Goal: Task Accomplishment & Management: Manage account settings

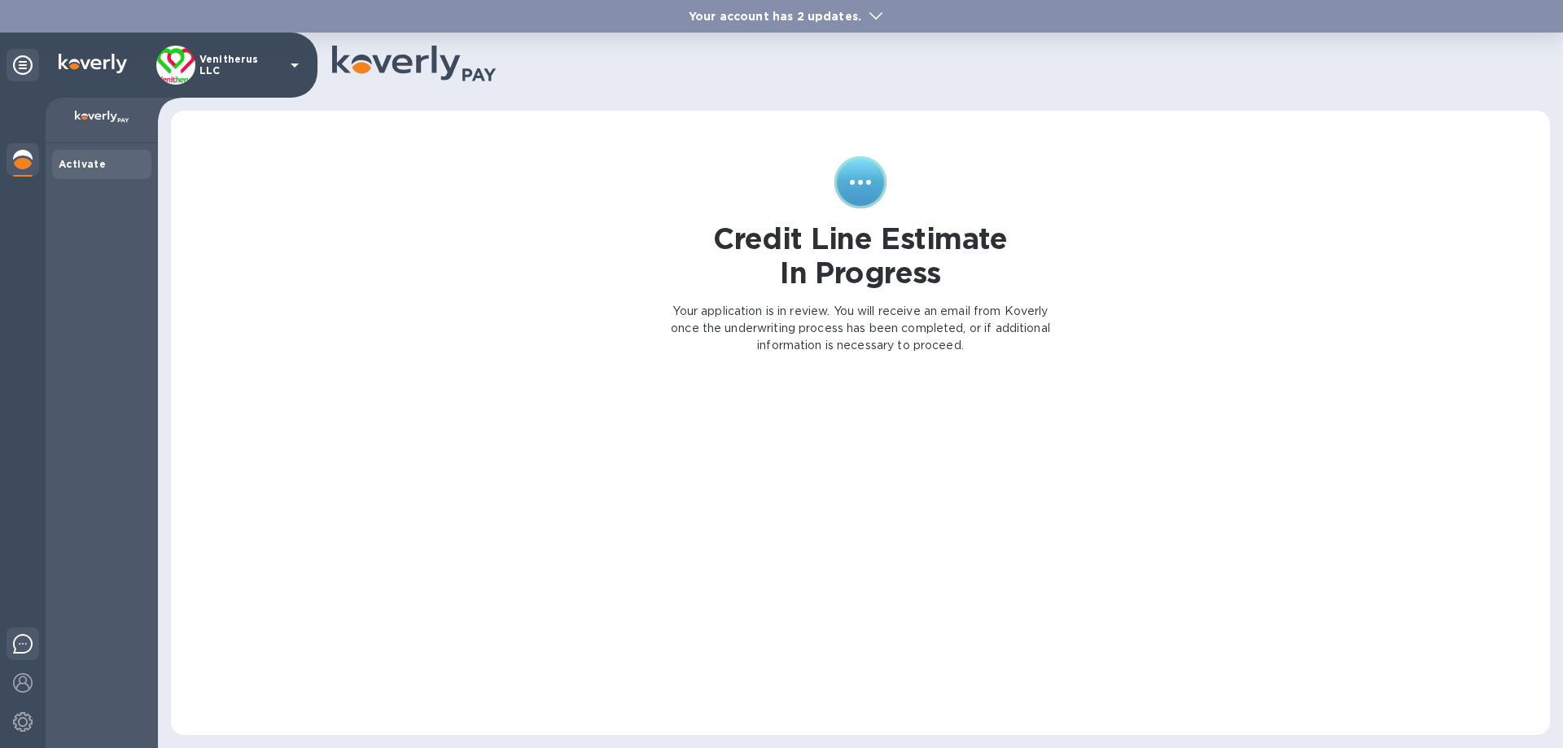
click at [17, 642] on img at bounding box center [23, 644] width 20 height 20
click at [19, 686] on img at bounding box center [23, 683] width 20 height 20
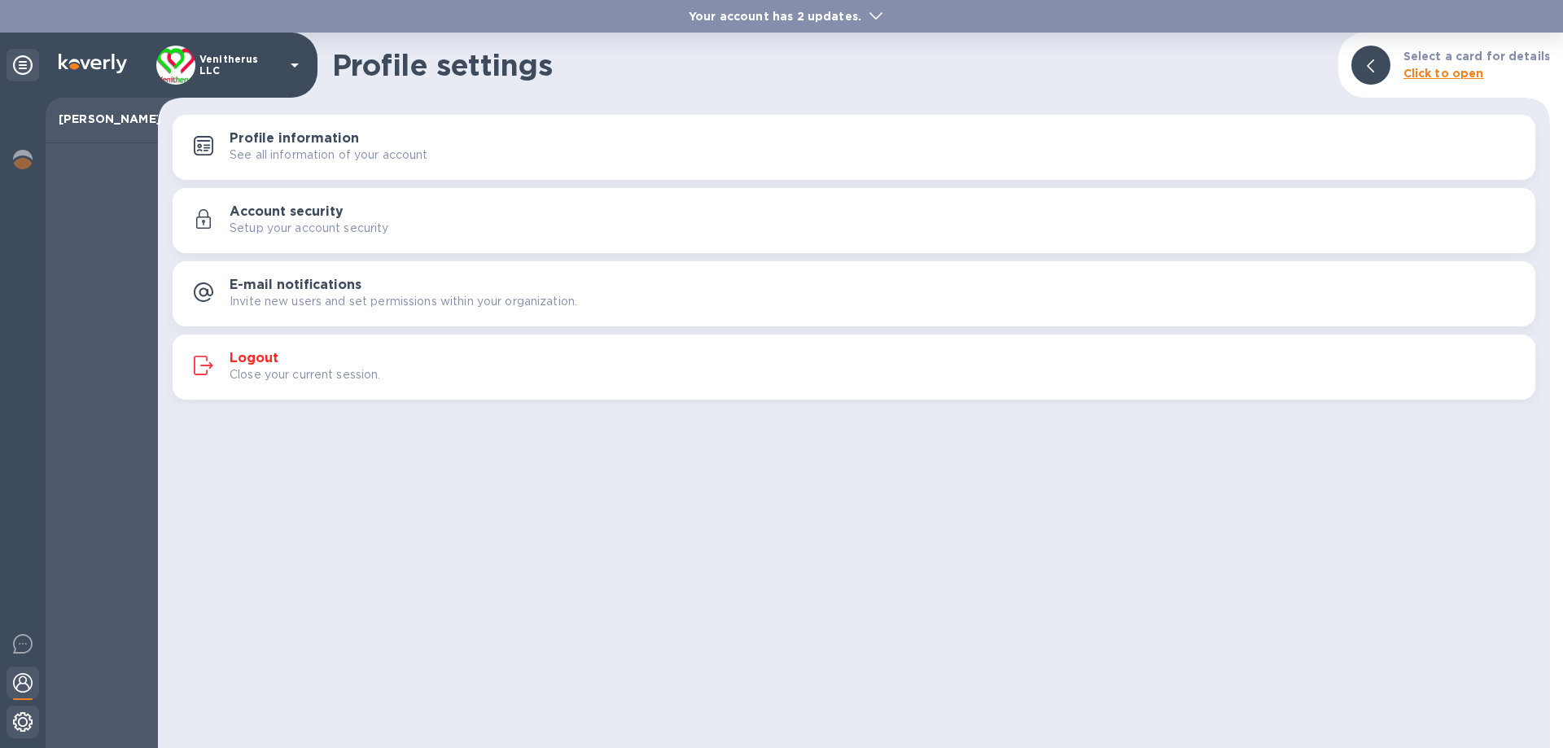
click at [19, 728] on img at bounding box center [23, 722] width 20 height 20
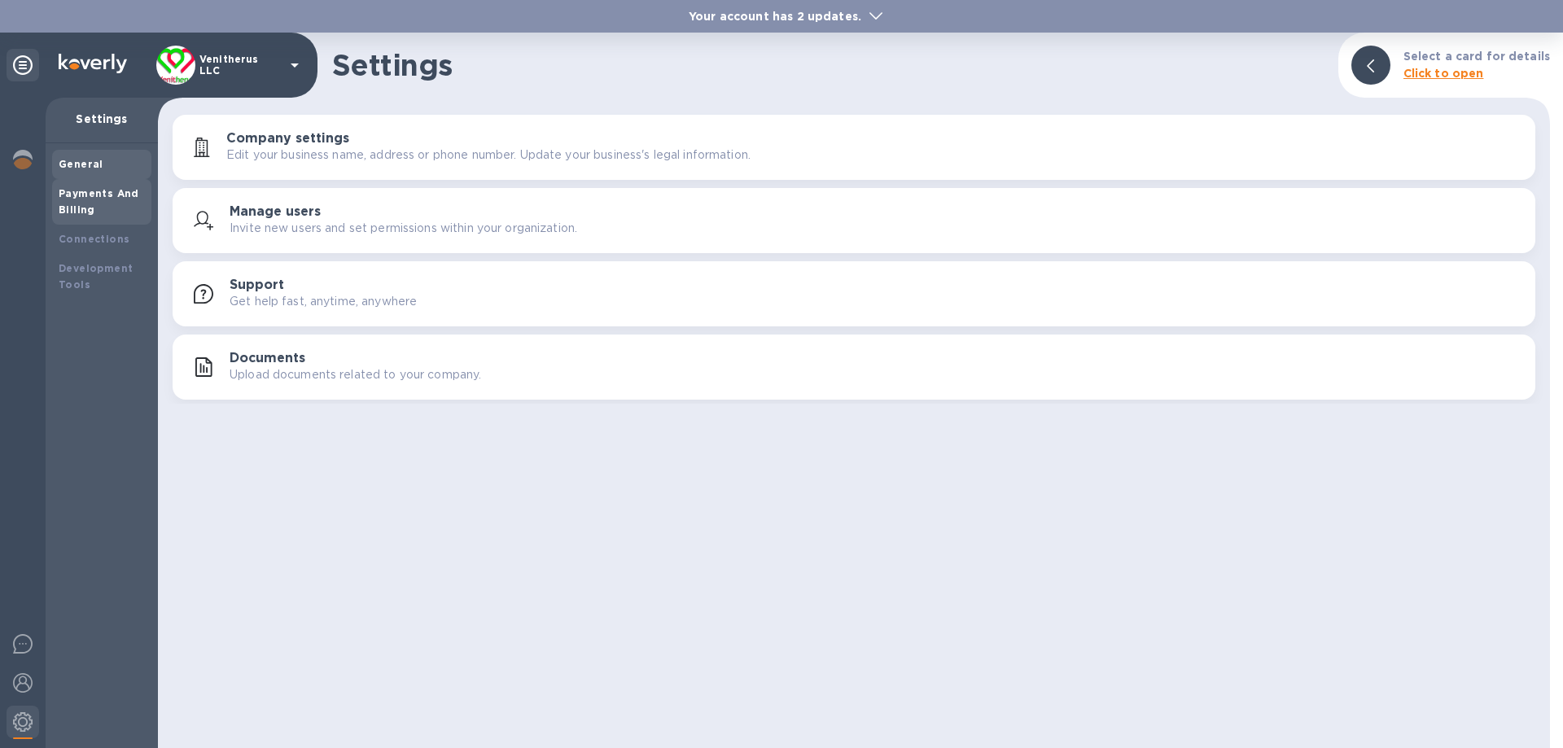
click at [103, 199] on b "Payments And Billing" at bounding box center [99, 201] width 81 height 28
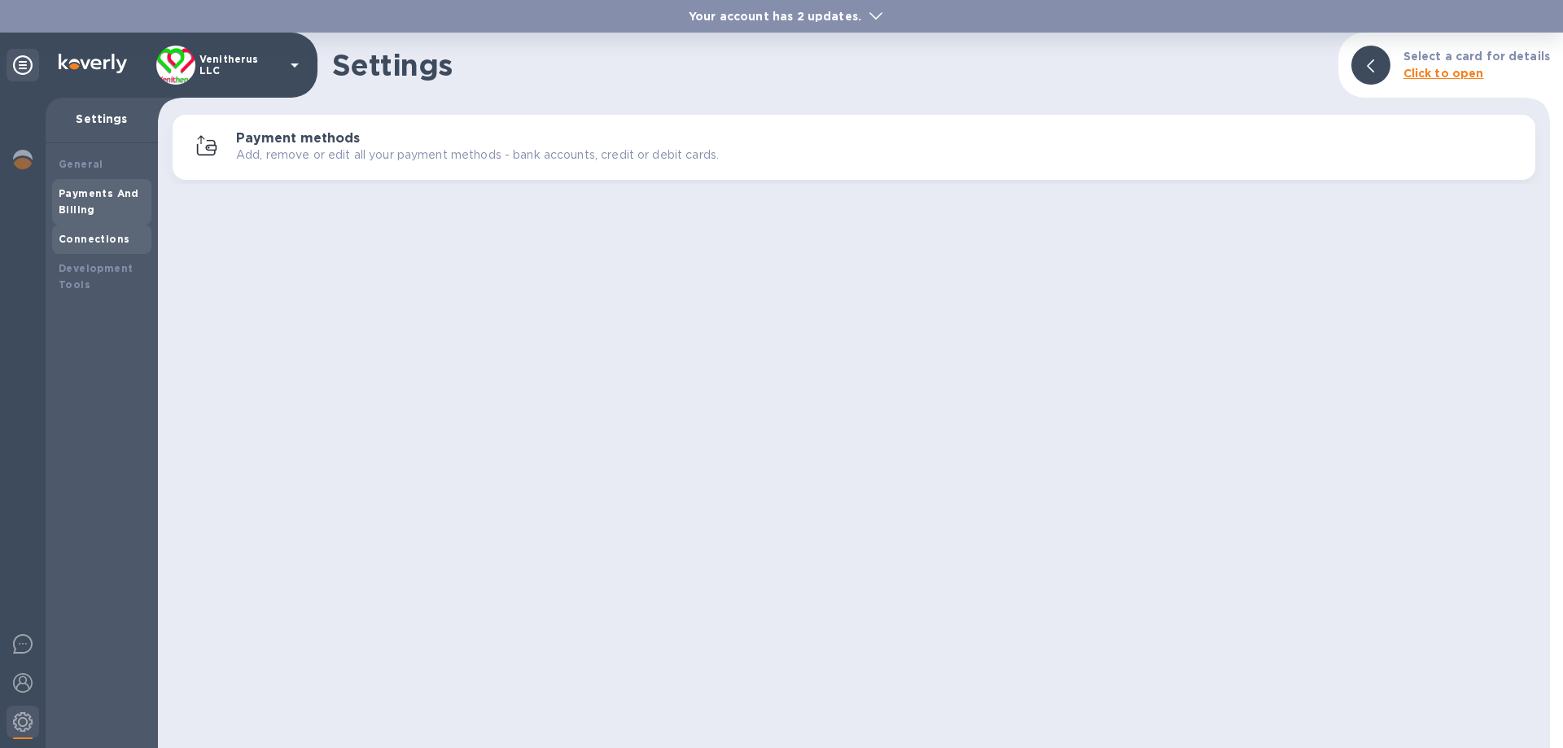
click at [95, 237] on b "Connections" at bounding box center [94, 239] width 71 height 12
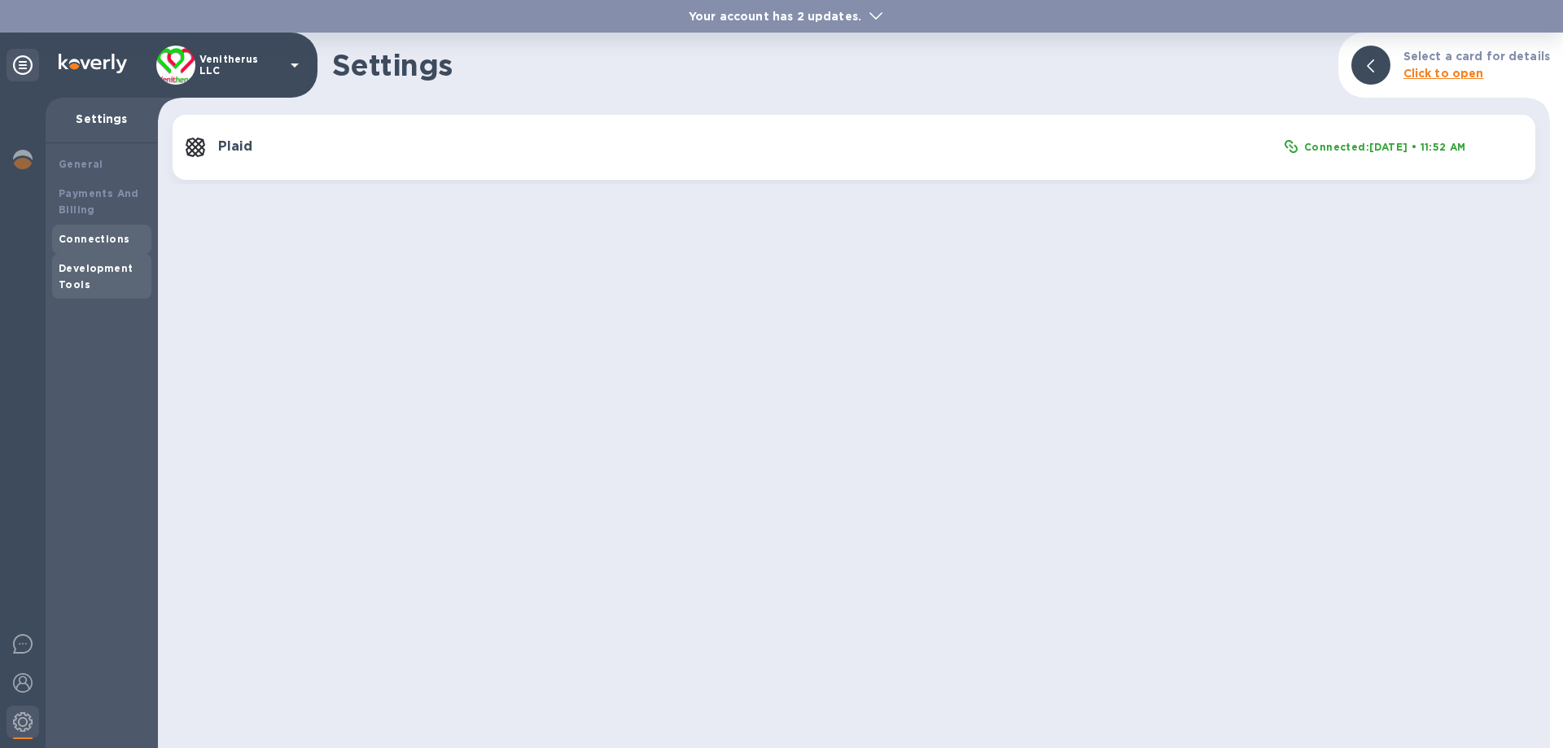
click at [88, 269] on b "Development Tools" at bounding box center [96, 276] width 74 height 28
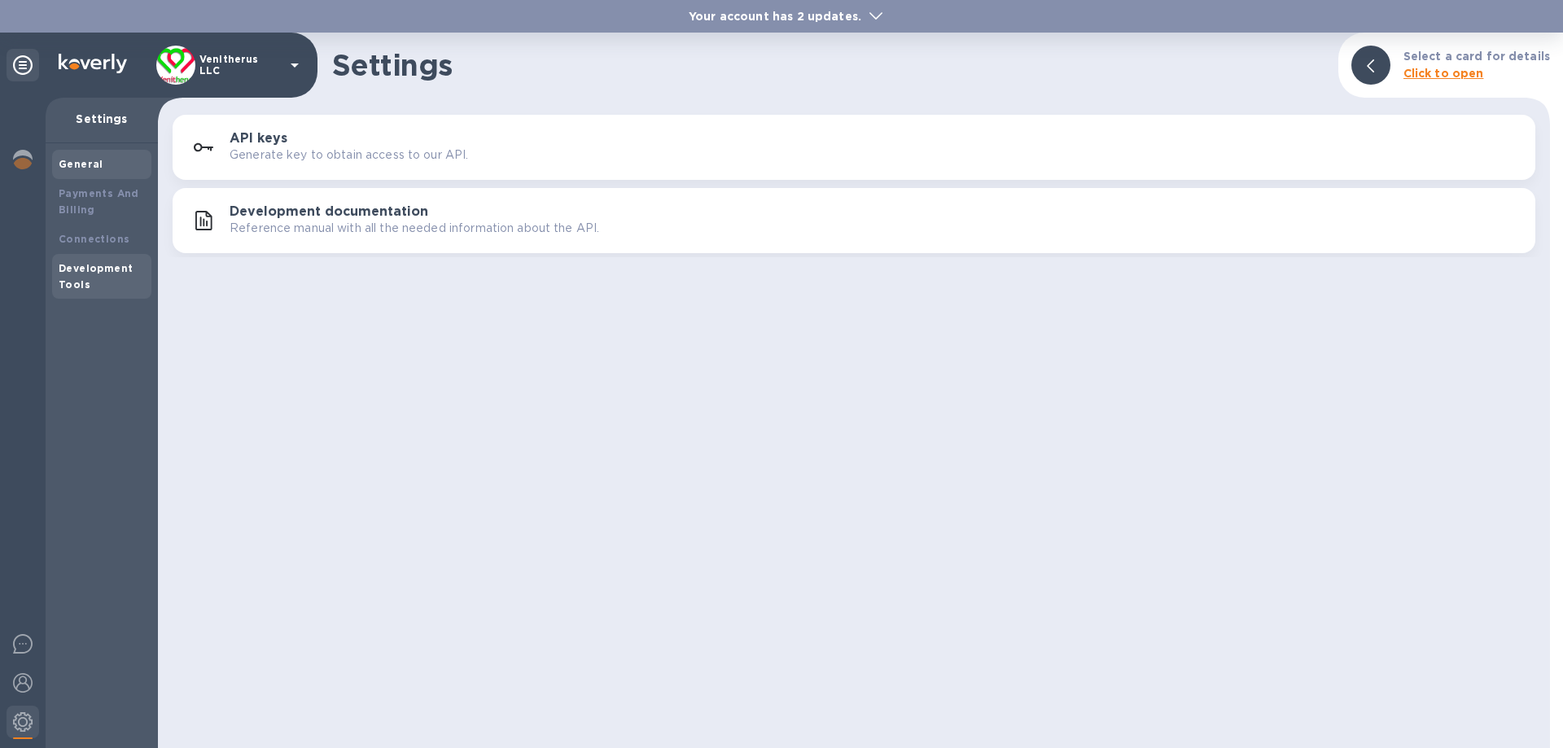
click at [83, 154] on div "General" at bounding box center [101, 164] width 99 height 29
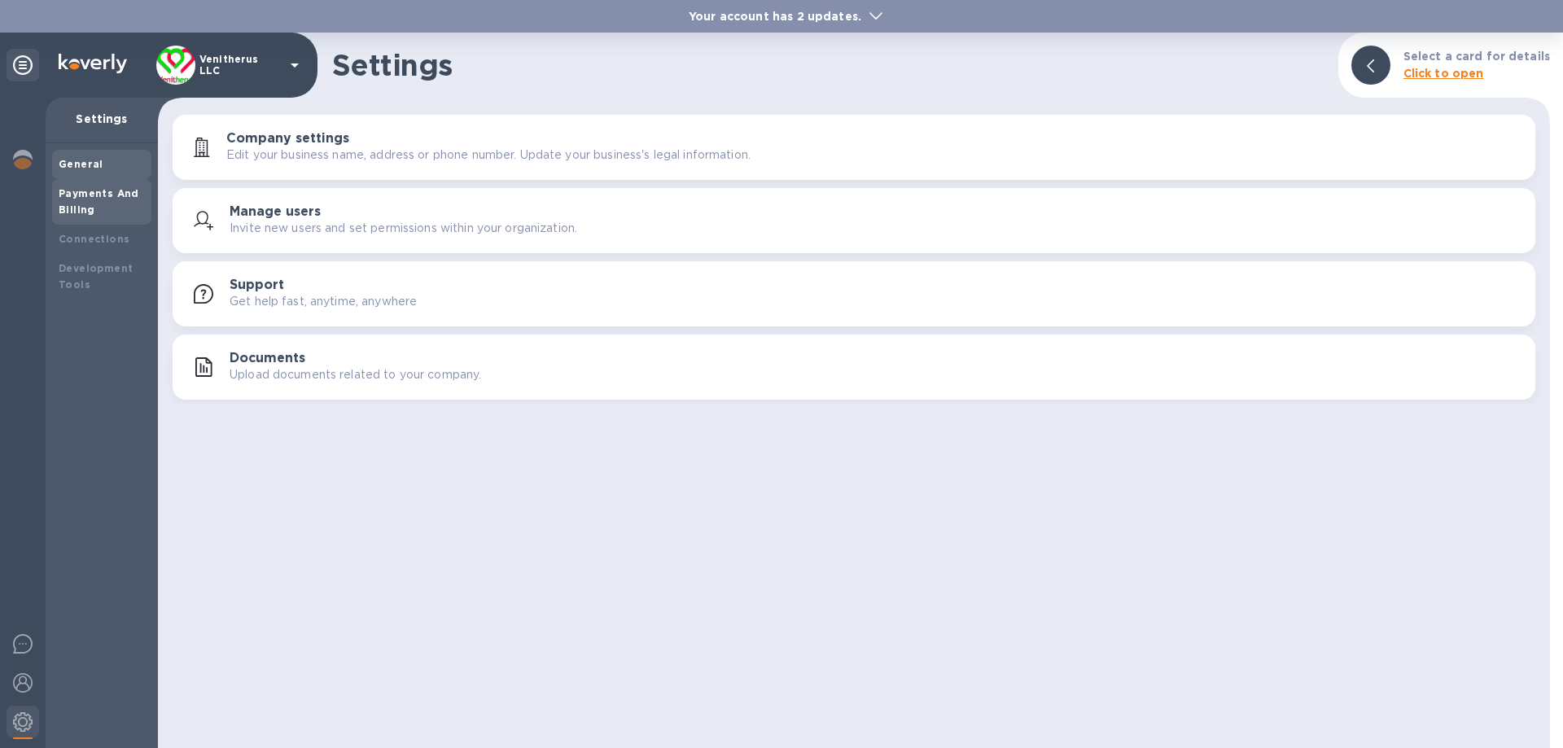
click at [67, 202] on div "Payments And Billing" at bounding box center [102, 202] width 86 height 33
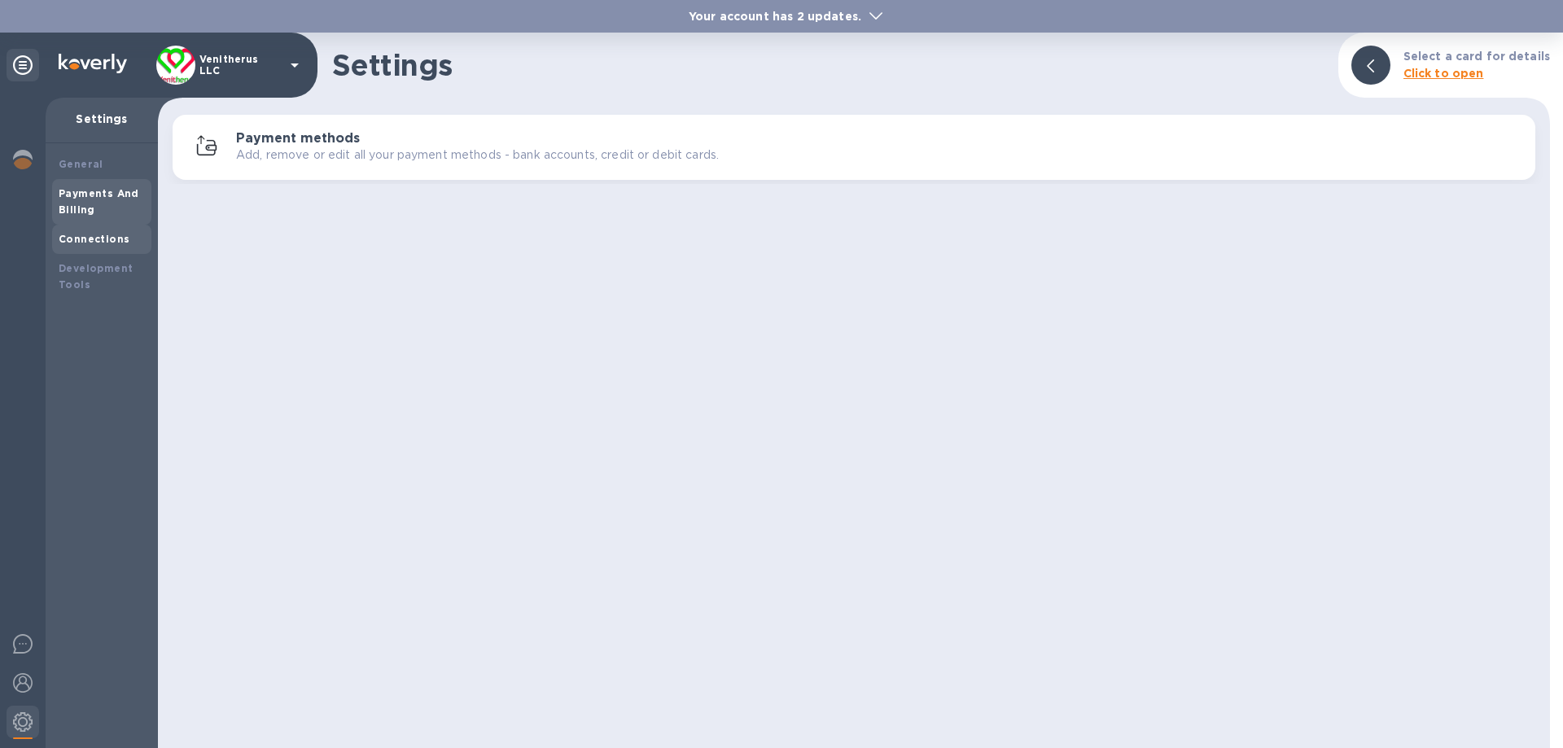
click at [79, 243] on b "Connections" at bounding box center [94, 239] width 71 height 12
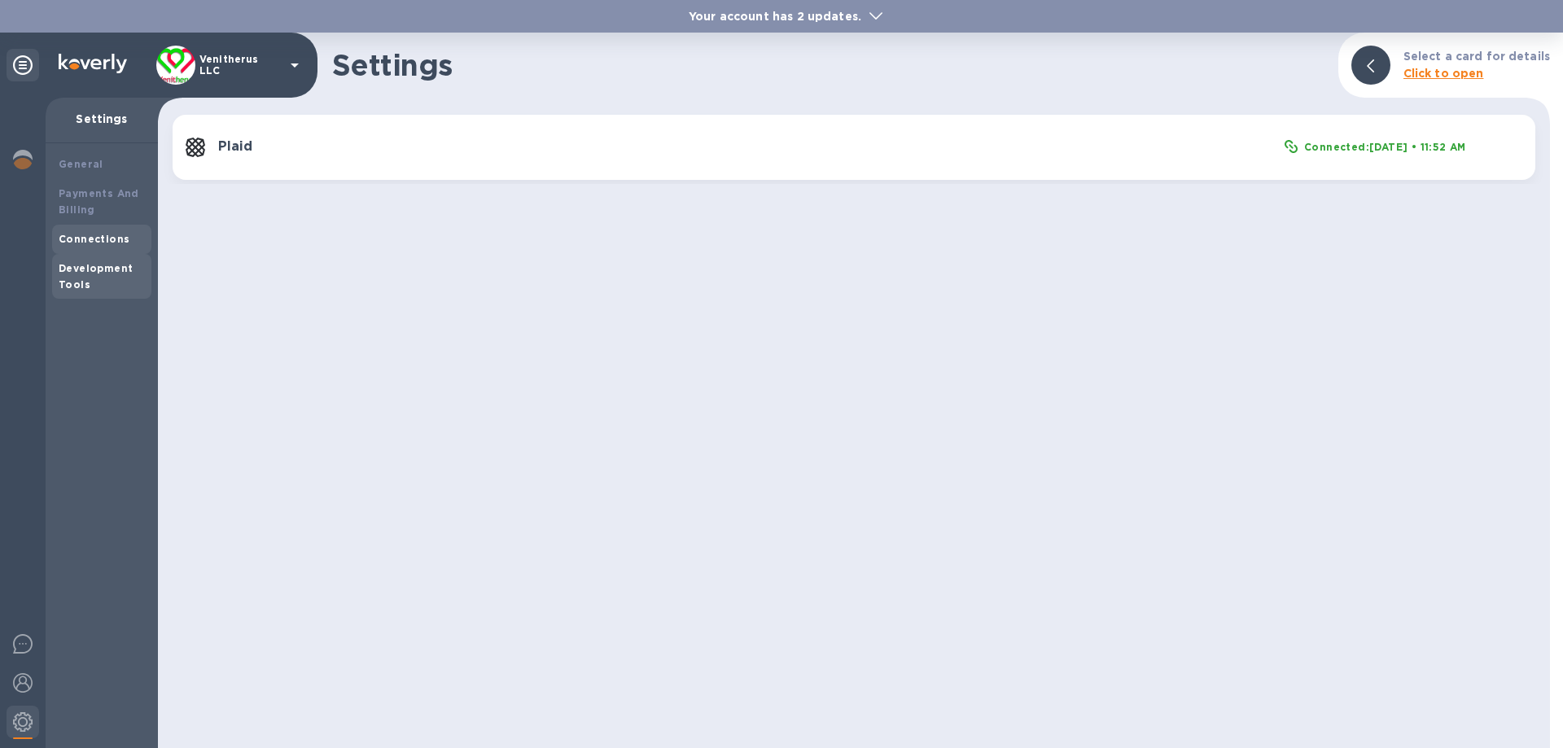
click at [84, 266] on b "Development Tools" at bounding box center [96, 276] width 74 height 28
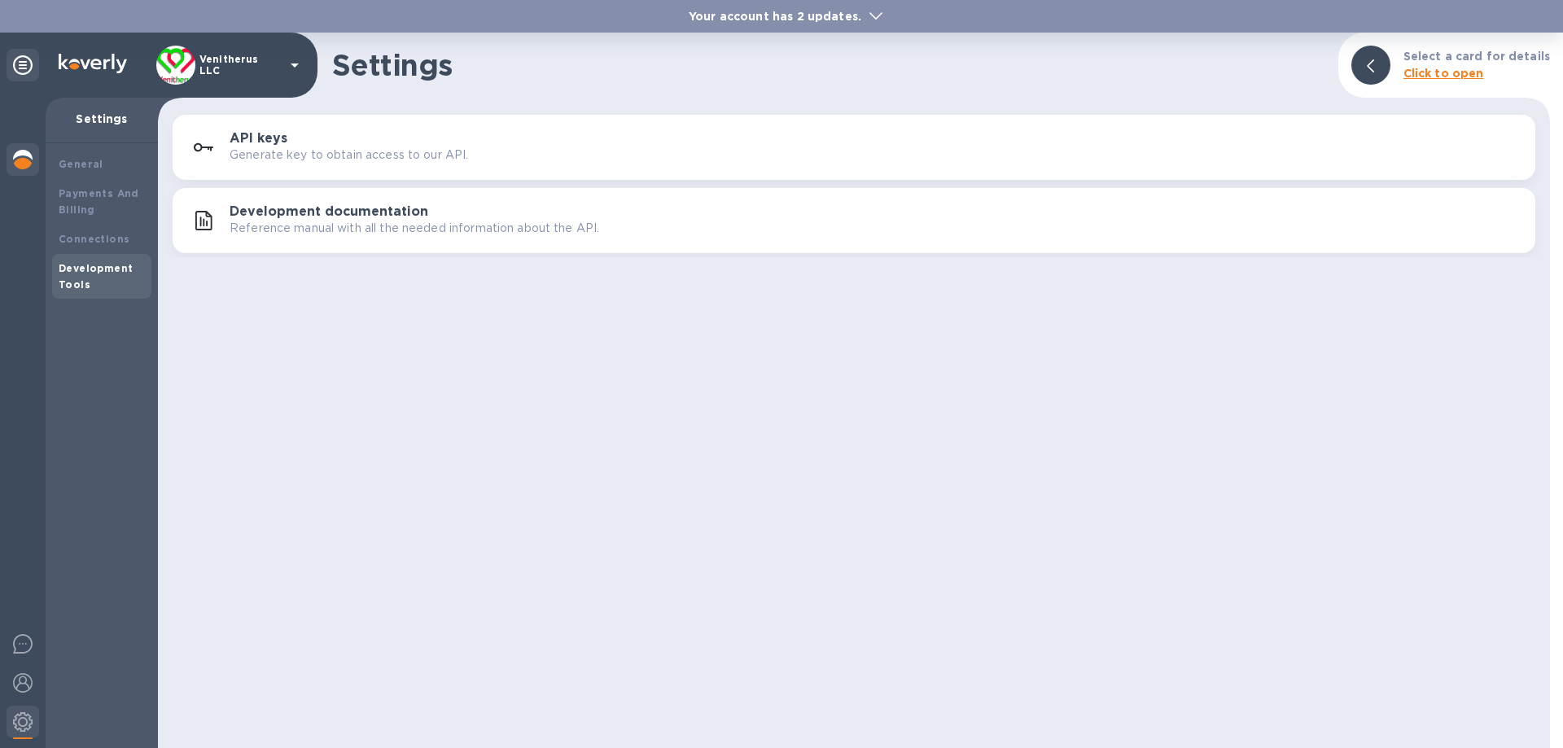
click at [25, 155] on img at bounding box center [23, 160] width 20 height 20
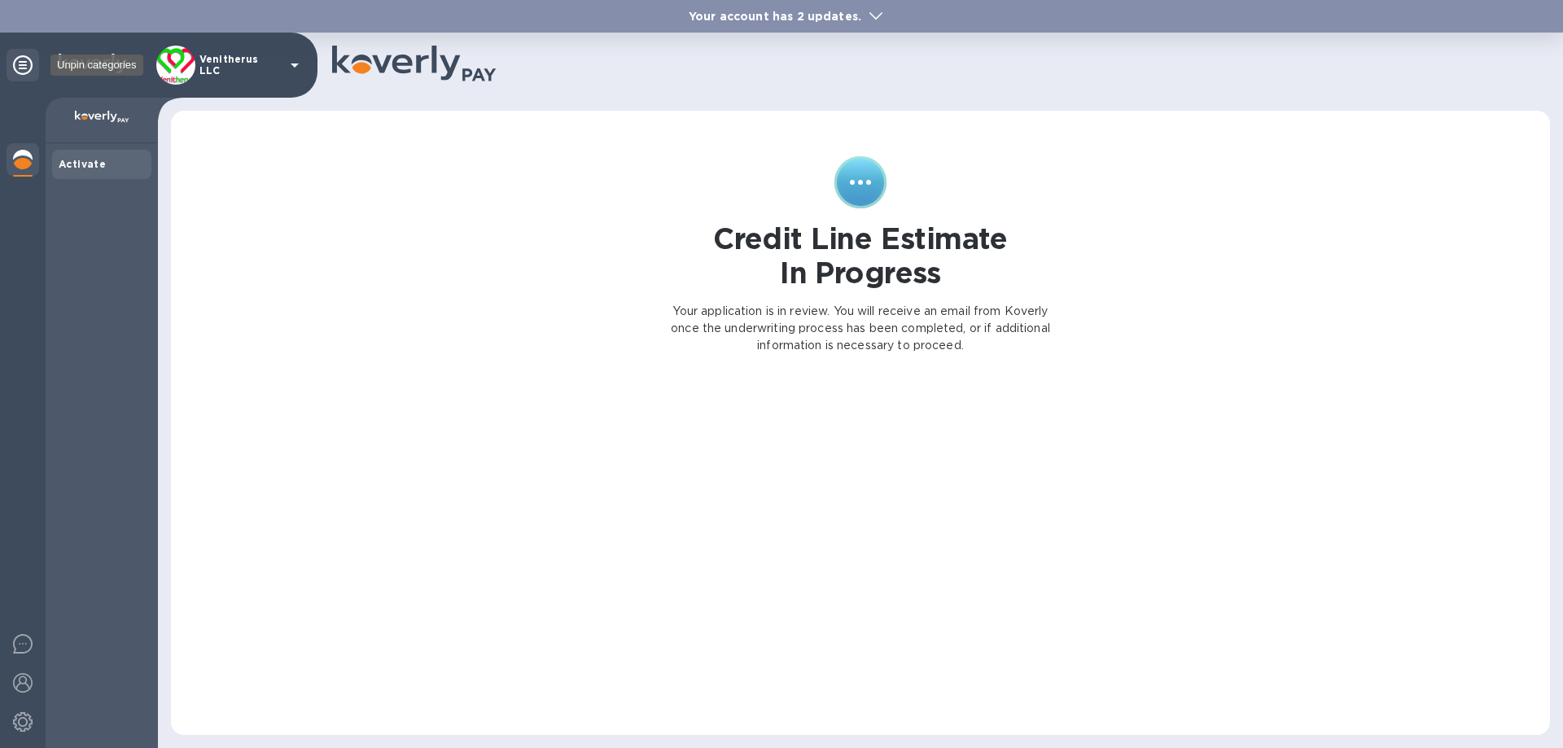
click at [19, 67] on icon at bounding box center [23, 65] width 20 height 20
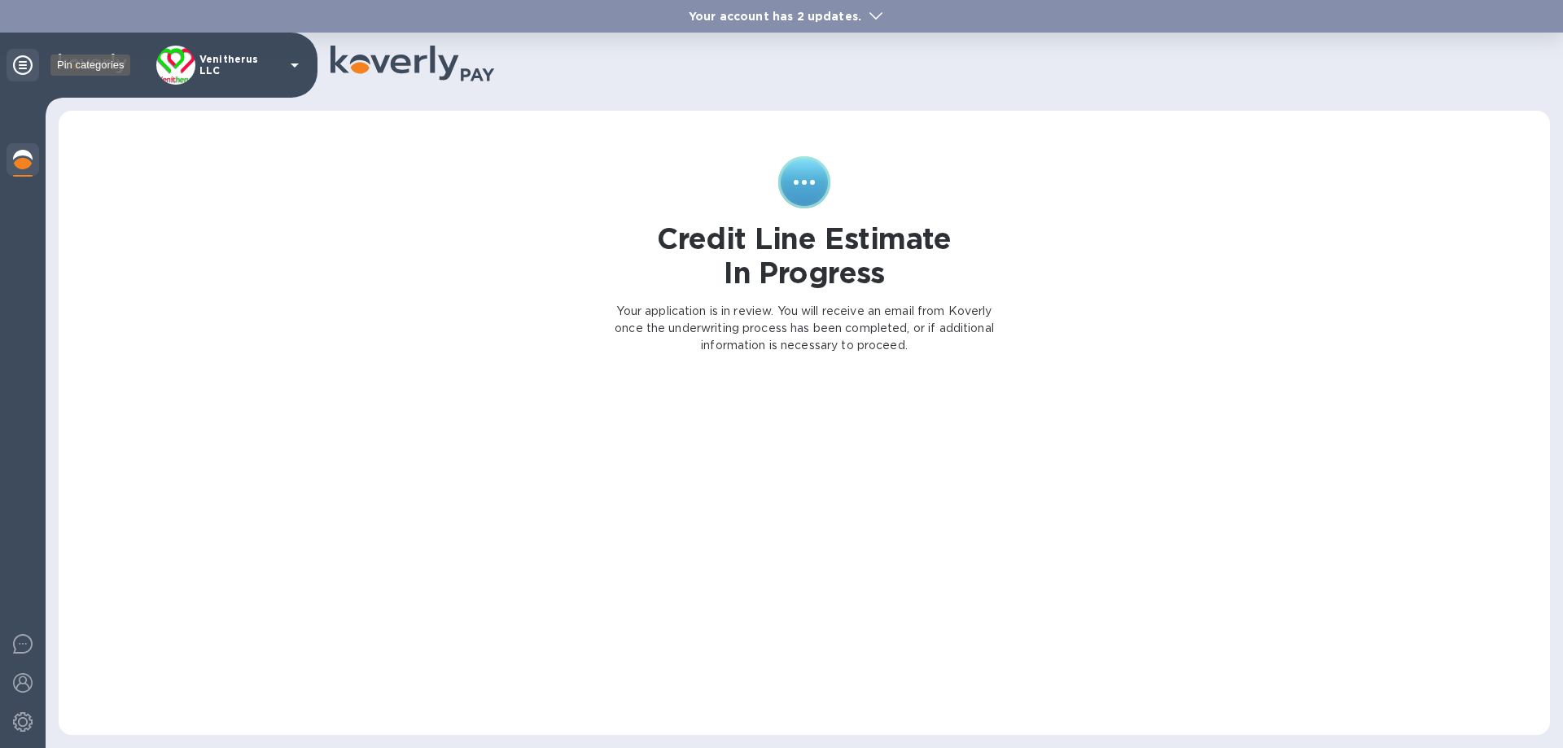
click at [29, 71] on icon at bounding box center [23, 65] width 20 height 20
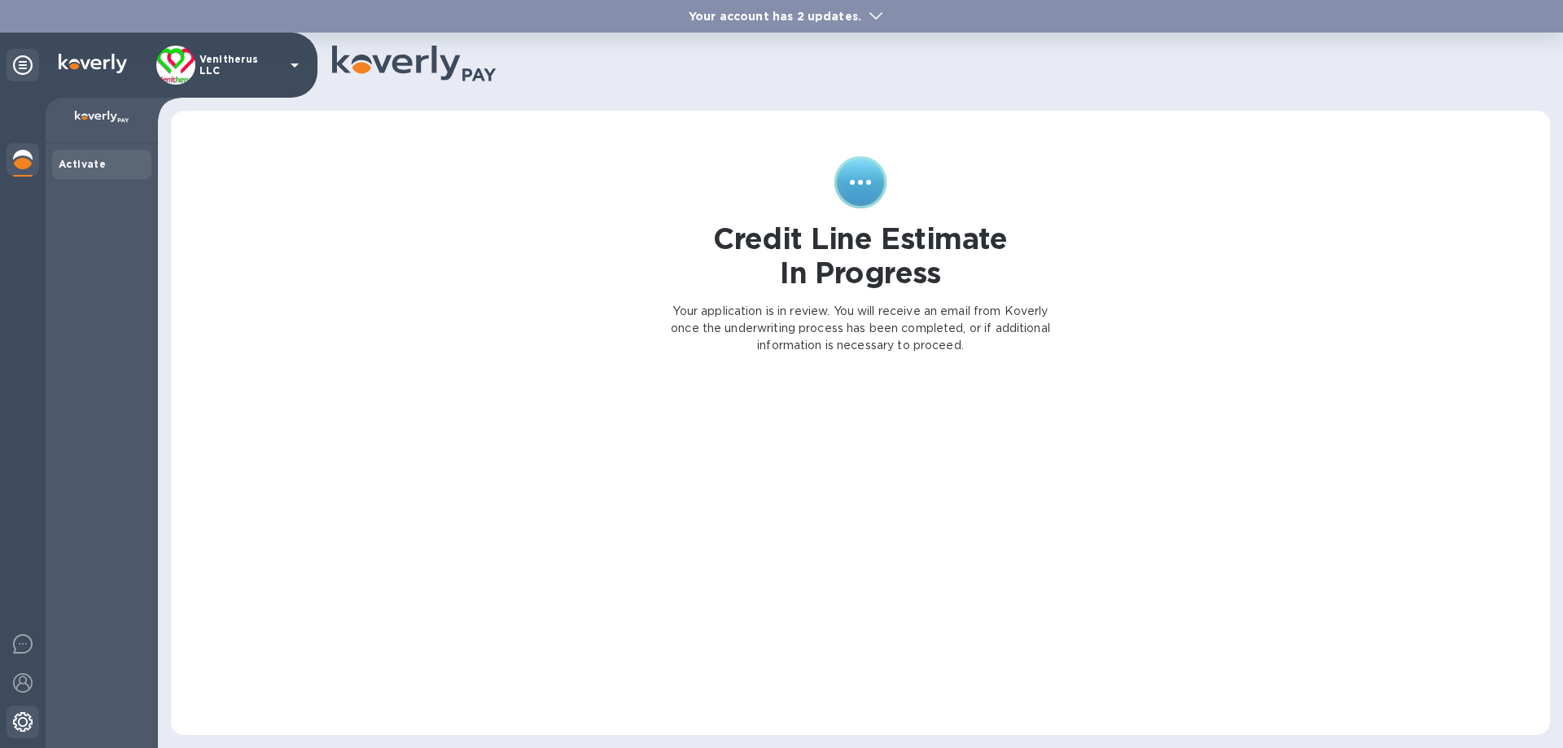
click at [18, 728] on img at bounding box center [23, 722] width 20 height 20
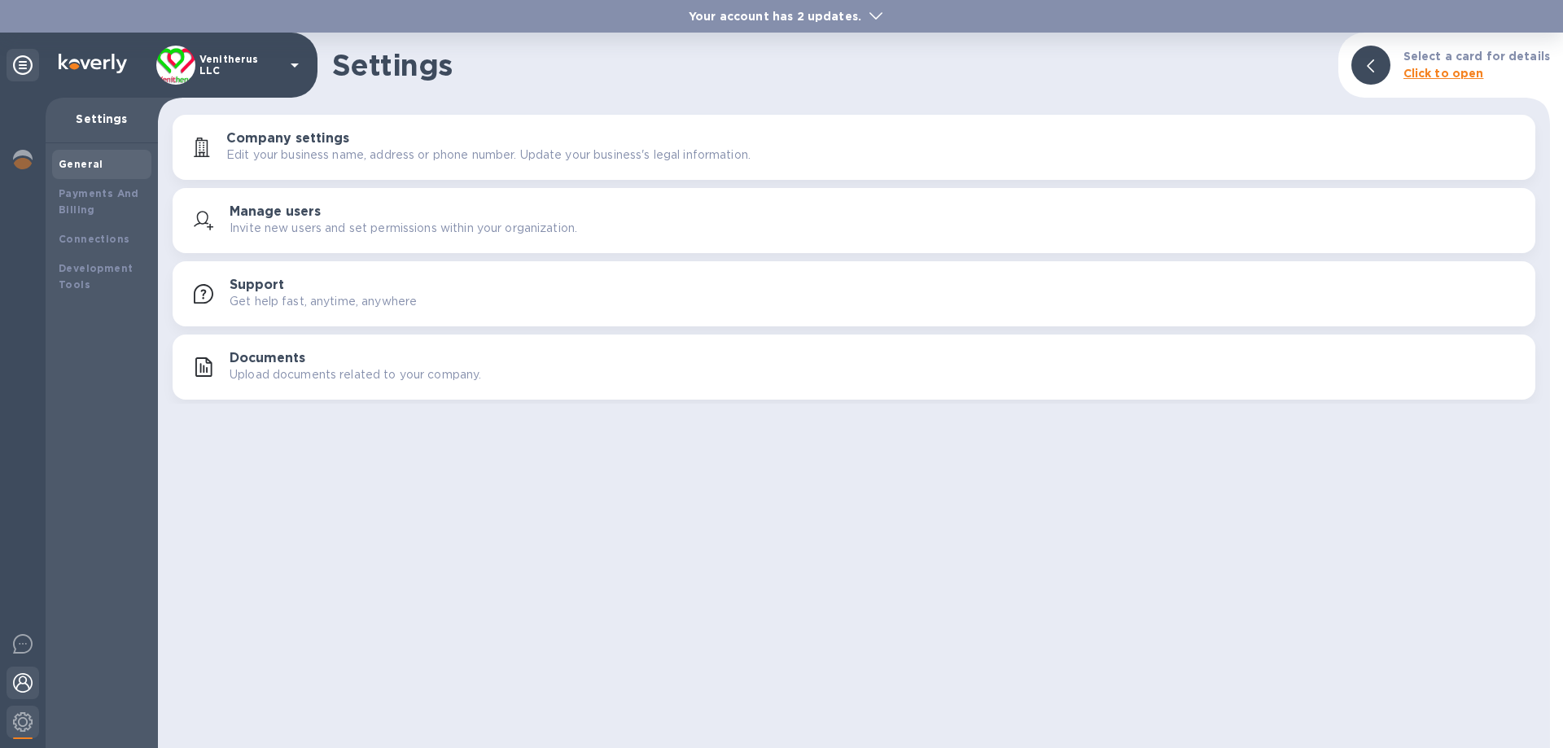
click at [20, 684] on img at bounding box center [23, 683] width 20 height 20
